Goal: Check status

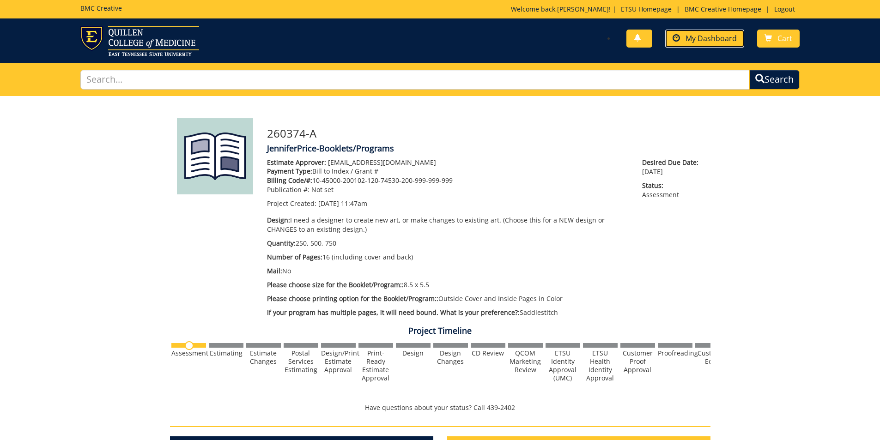
click at [708, 44] on link "My Dashboard" at bounding box center [704, 39] width 79 height 18
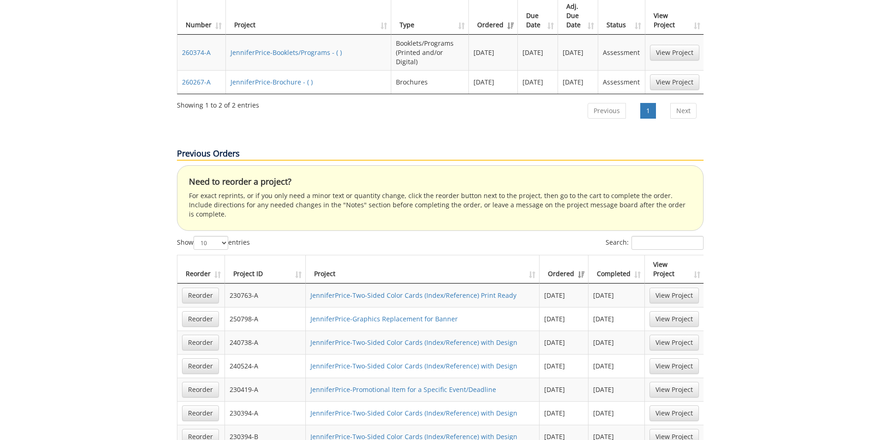
scroll to position [554, 0]
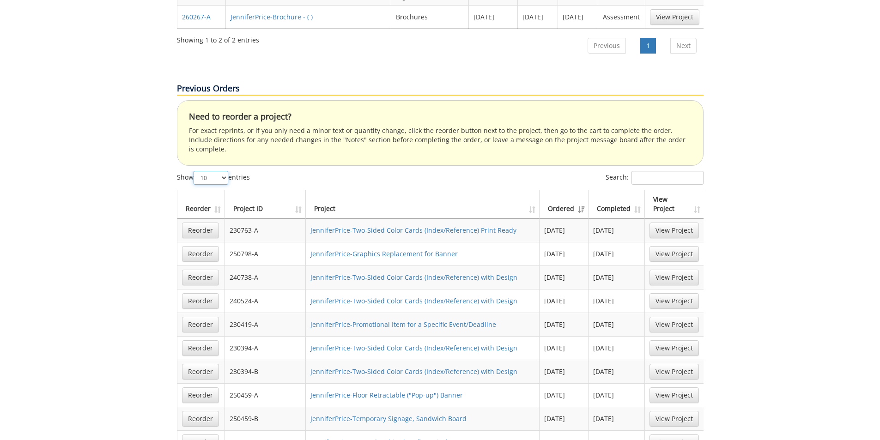
click at [225, 171] on select "10 25 50 100" at bounding box center [211, 178] width 35 height 14
select select "100"
click at [195, 171] on select "10 25 50 100" at bounding box center [211, 178] width 35 height 14
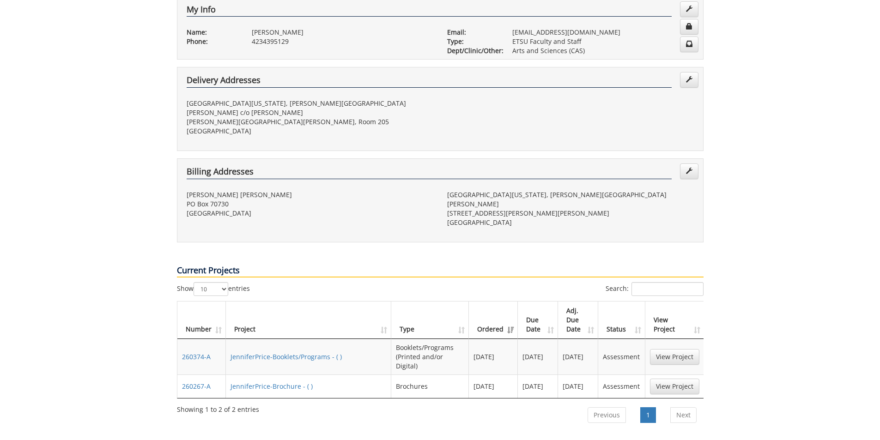
scroll to position [231, 0]
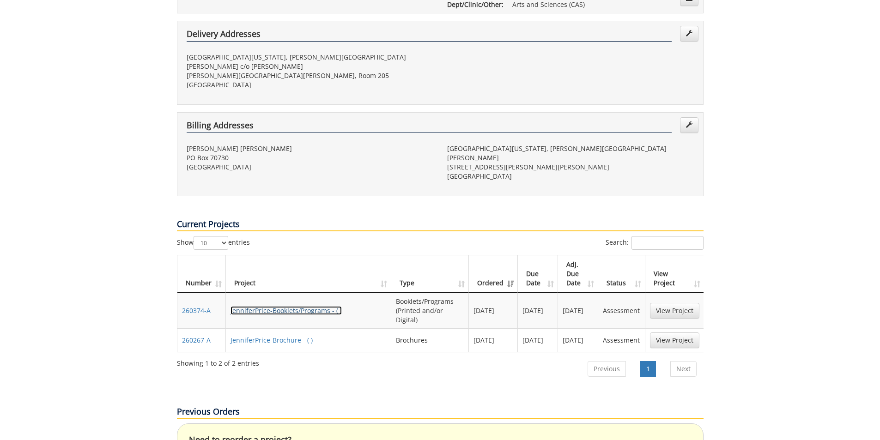
click at [292, 306] on link "JenniferPrice-Booklets/Programs - ( )" at bounding box center [286, 310] width 111 height 9
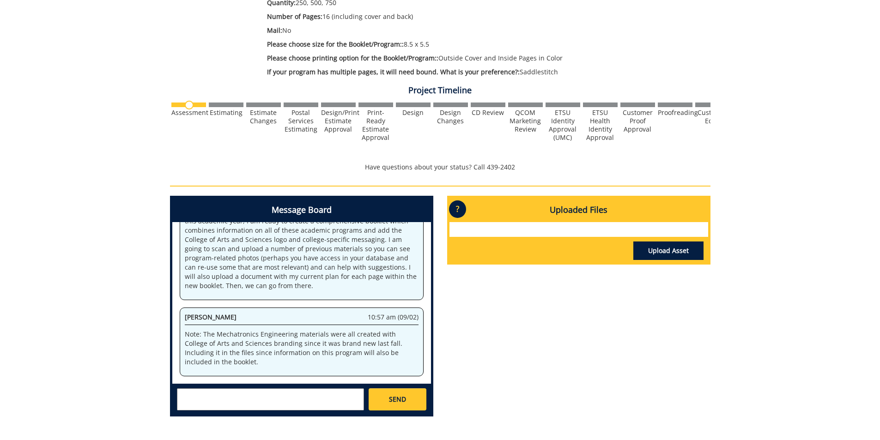
scroll to position [314, 0]
